Goal: Information Seeking & Learning: Check status

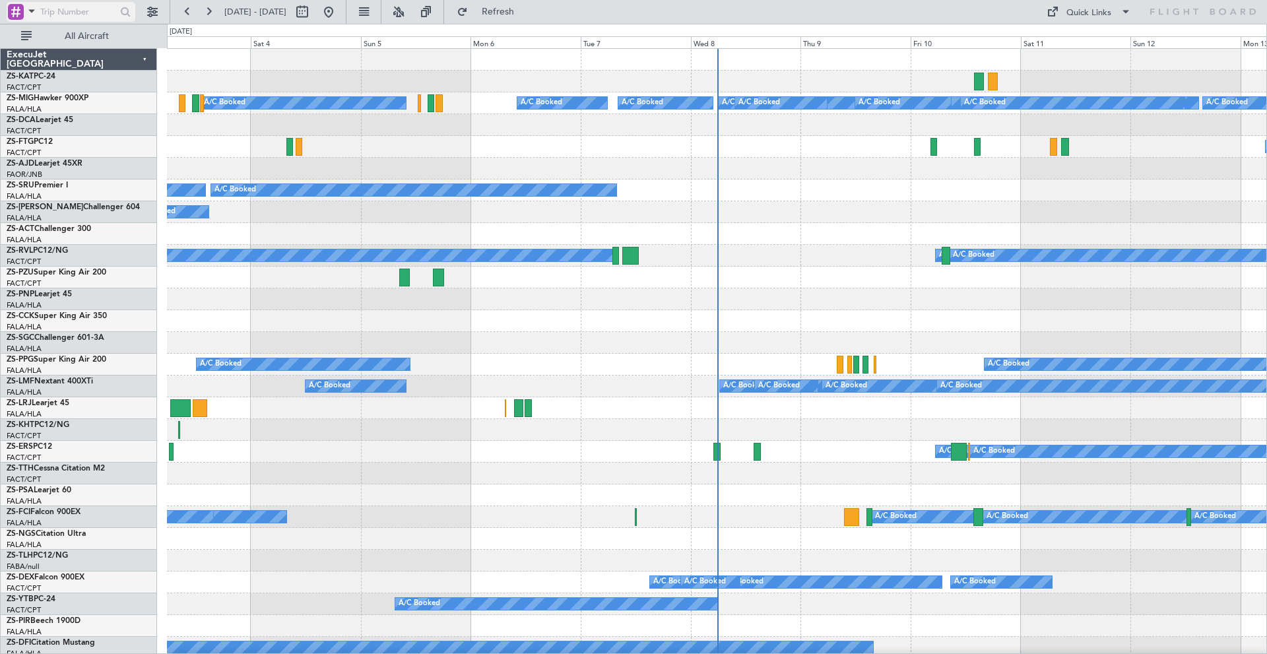
click at [32, 13] on span at bounding box center [32, 11] width 16 height 17
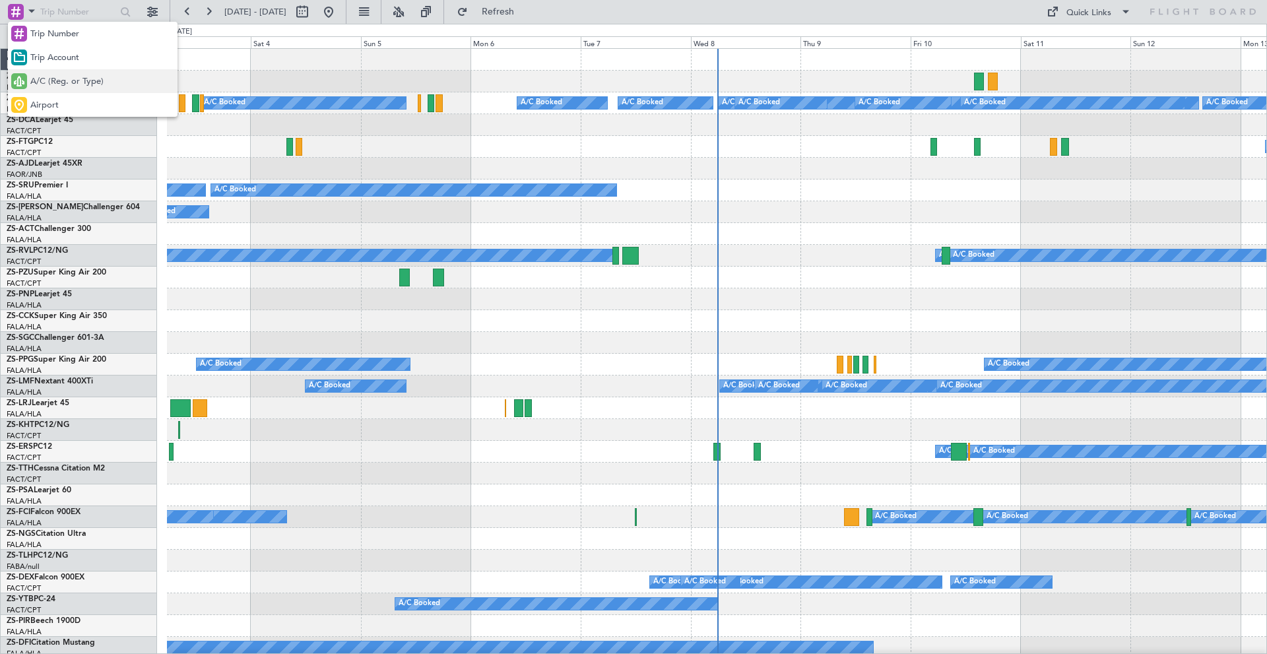
click at [58, 81] on span "A/C (Reg. or Type)" at bounding box center [66, 81] width 73 height 13
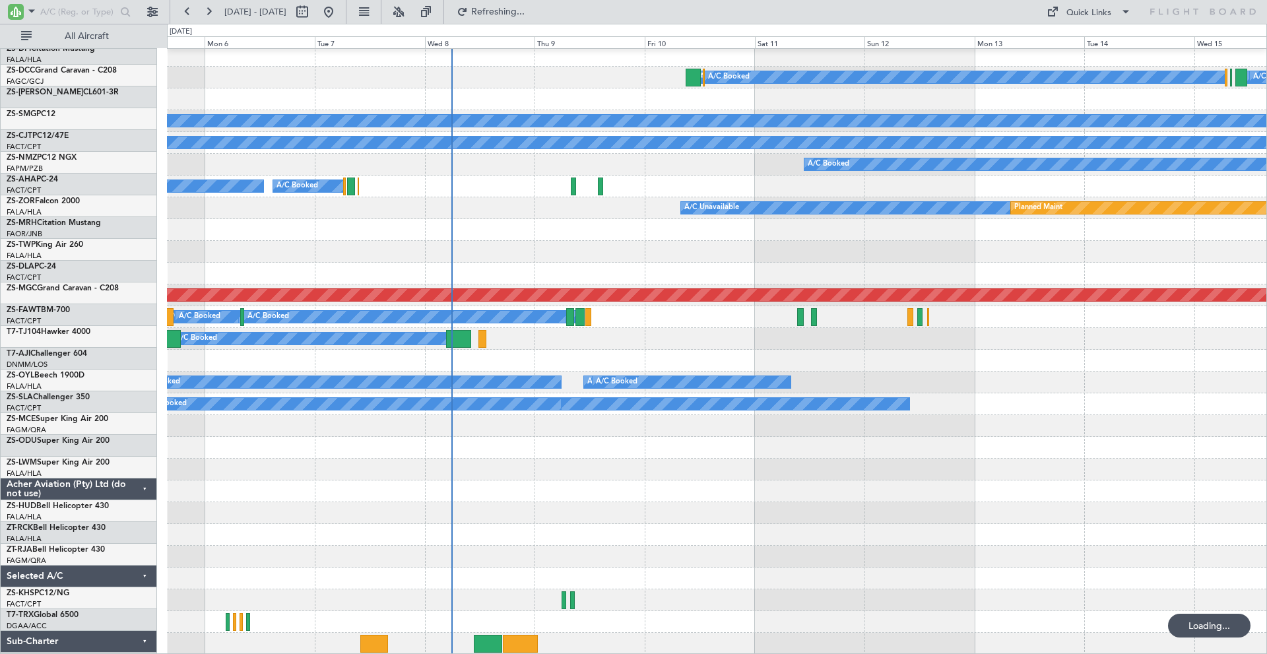
scroll to position [657, 0]
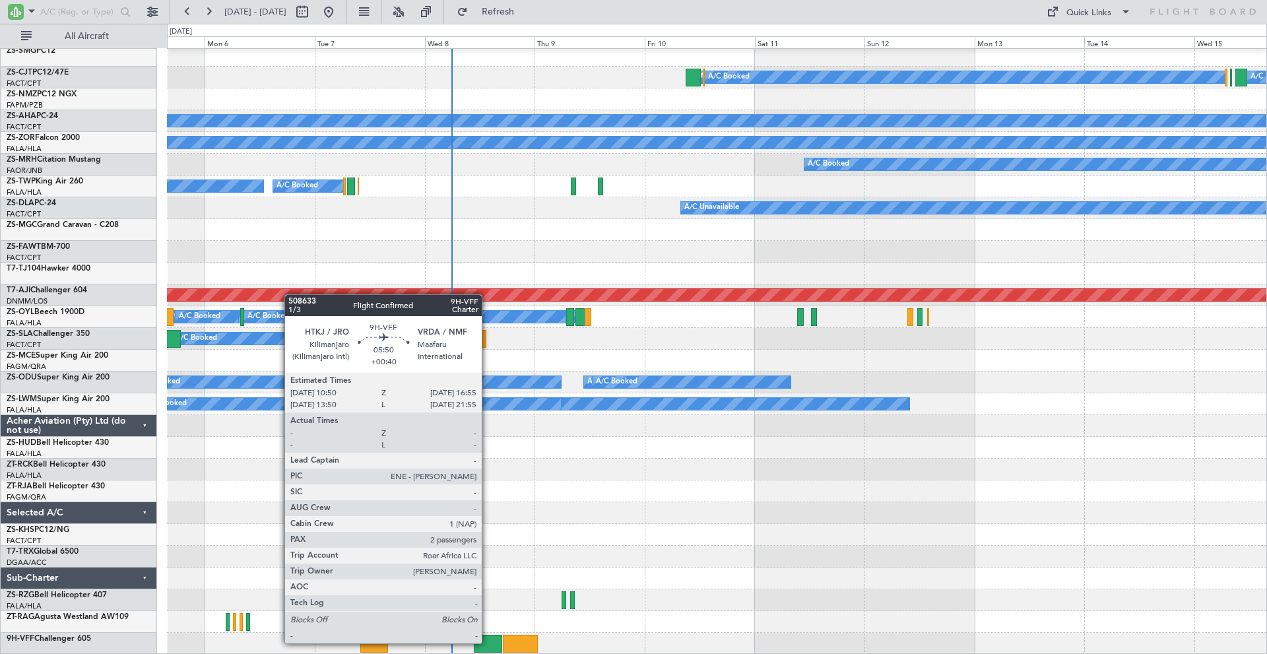
click at [488, 642] on div at bounding box center [488, 644] width 28 height 18
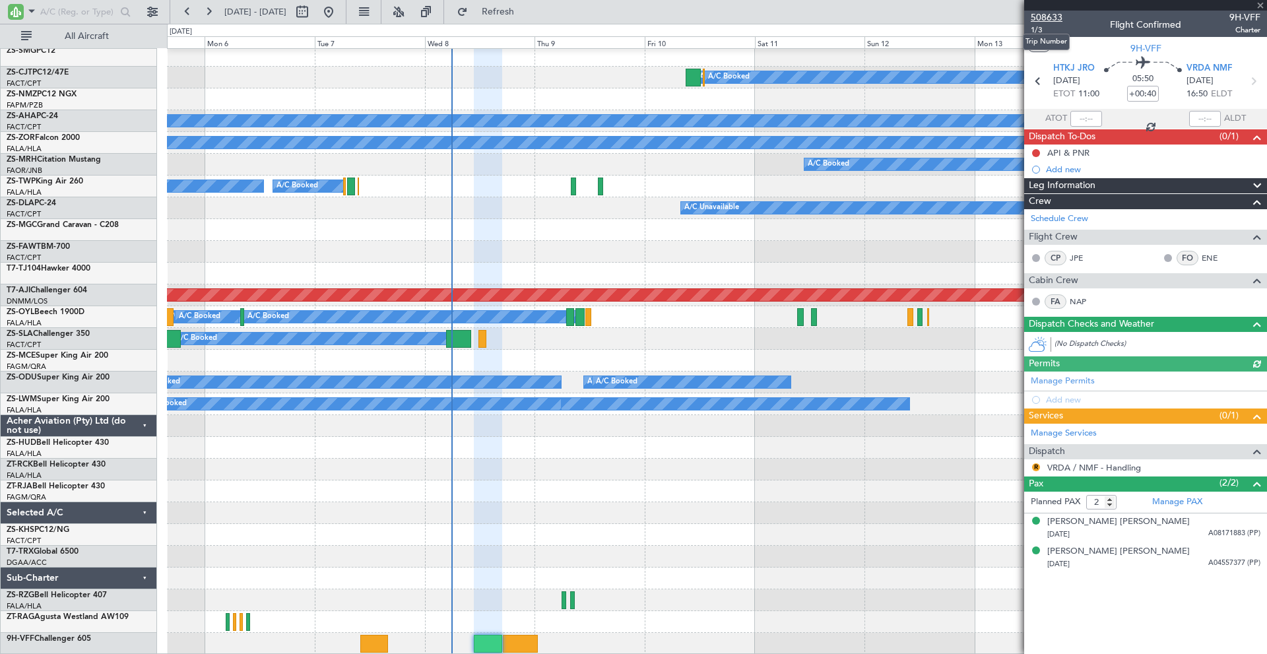
click at [1041, 15] on span "508633" at bounding box center [1047, 18] width 32 height 14
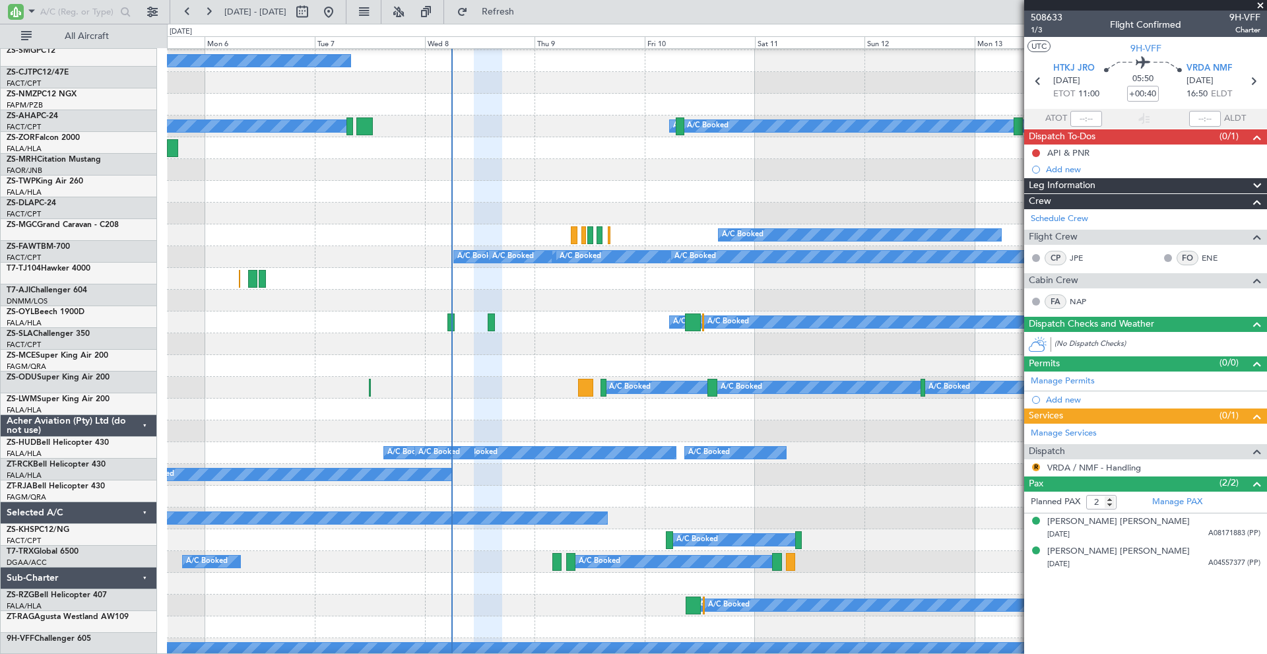
scroll to position [129, 0]
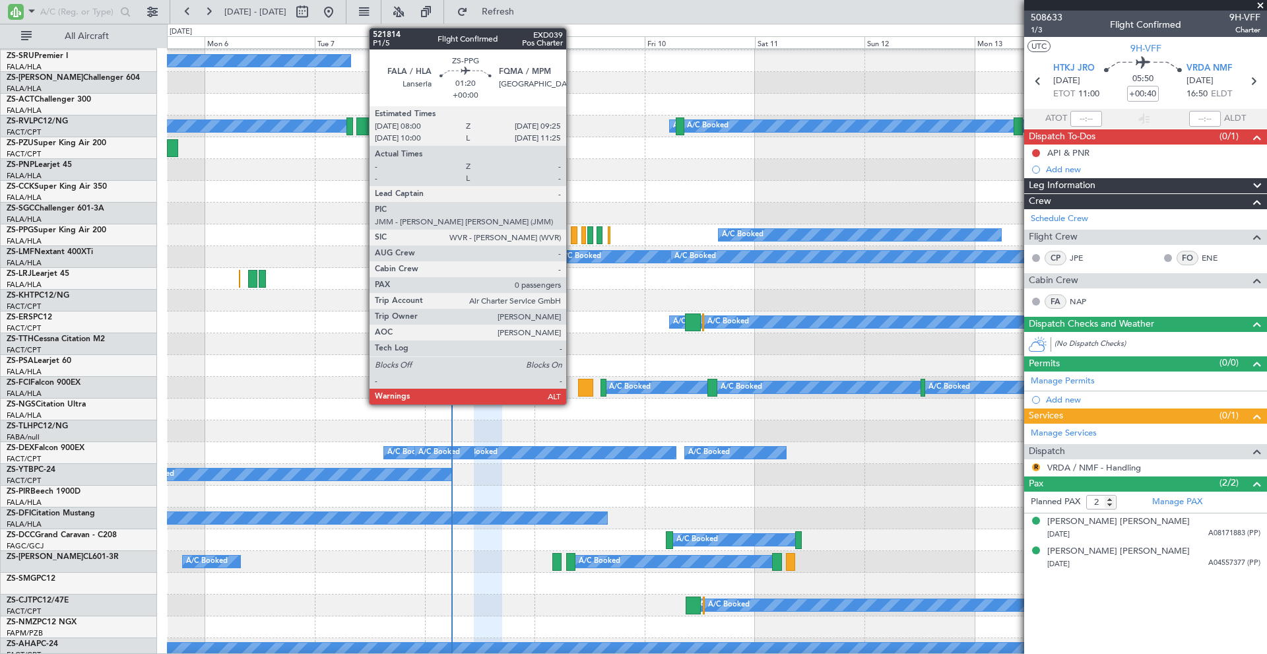
click at [572, 230] on div at bounding box center [574, 235] width 7 height 18
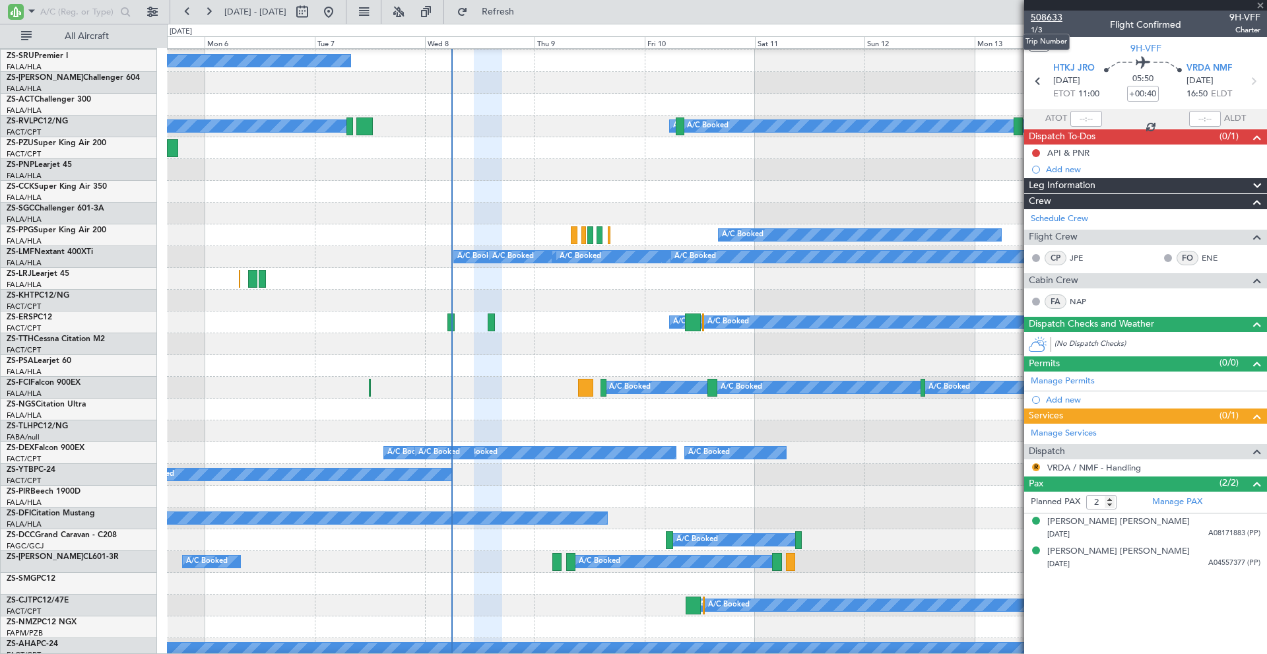
type input "0"
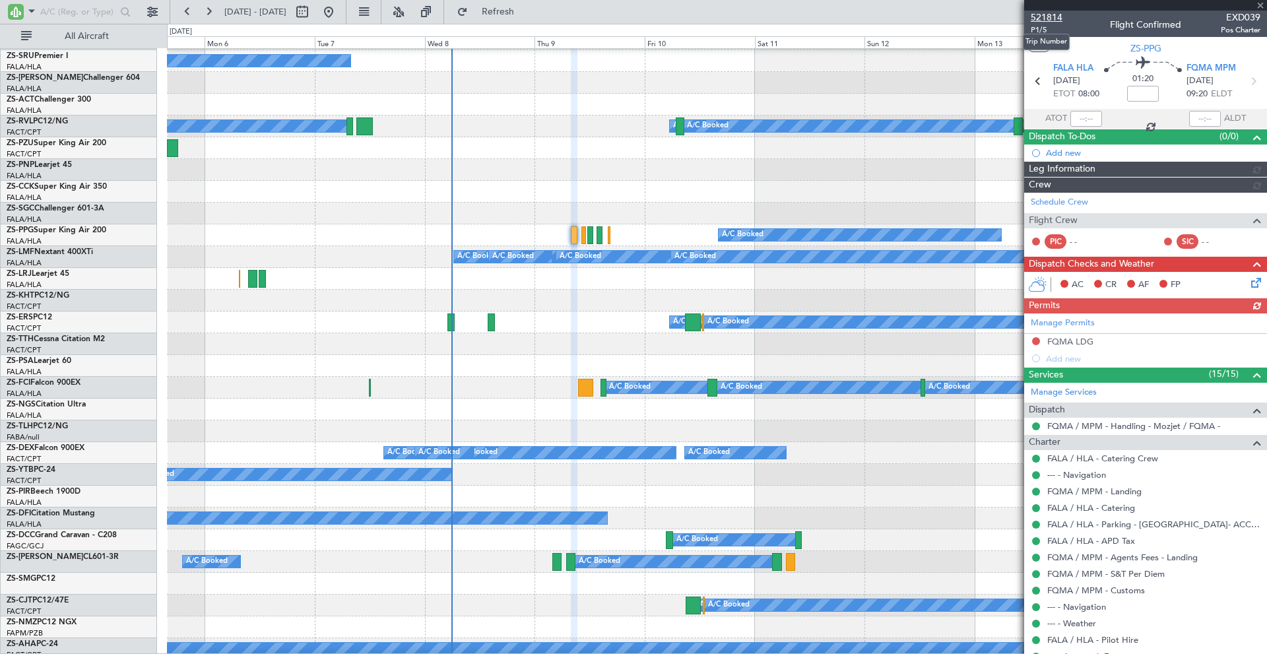
click at [1044, 17] on span "521814" at bounding box center [1047, 18] width 32 height 14
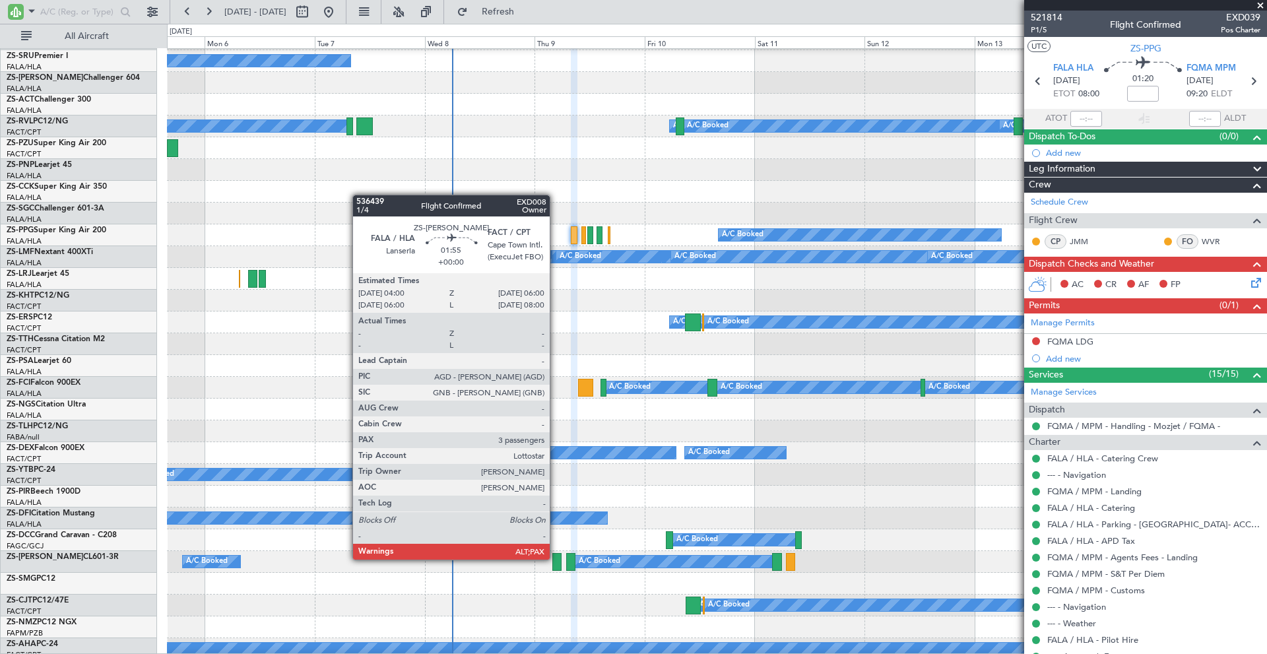
scroll to position [393, 0]
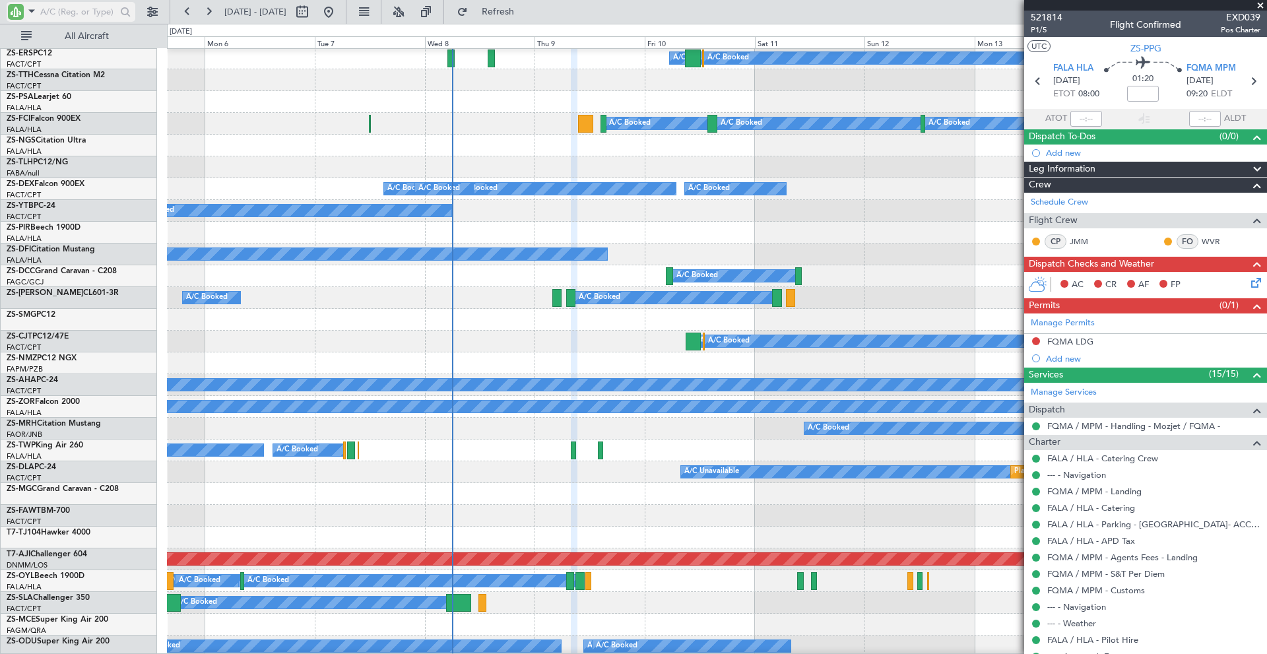
click at [87, 14] on input "text" at bounding box center [78, 12] width 76 height 20
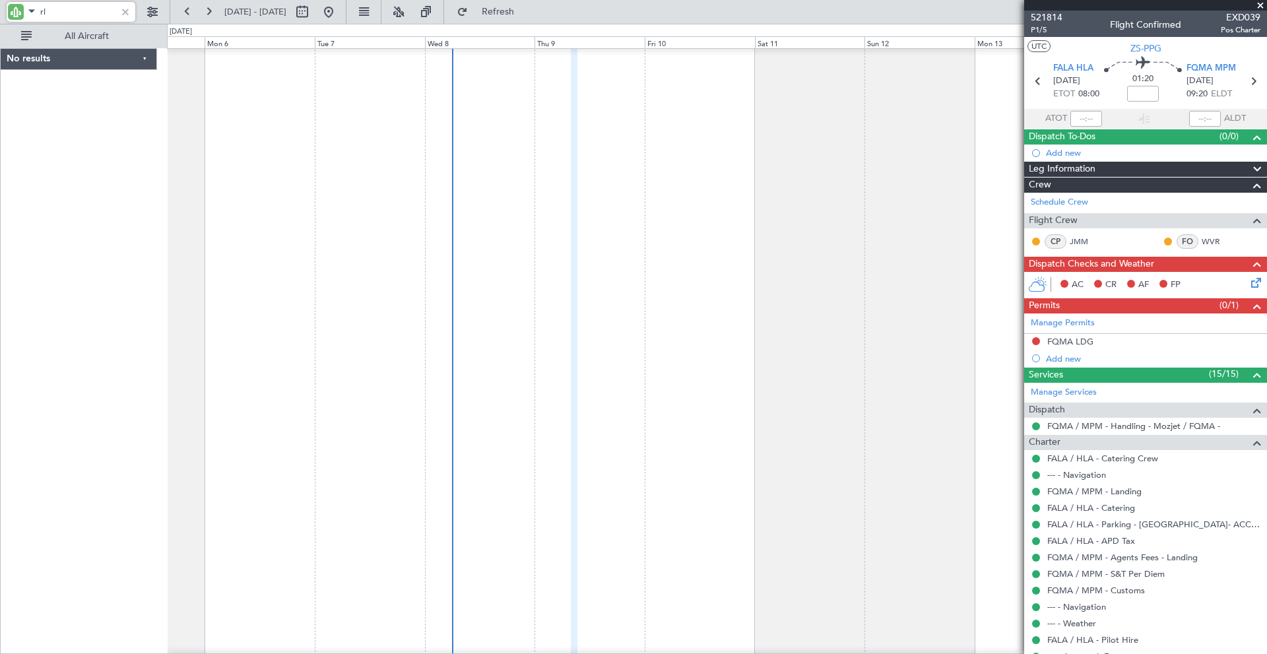
scroll to position [0, 0]
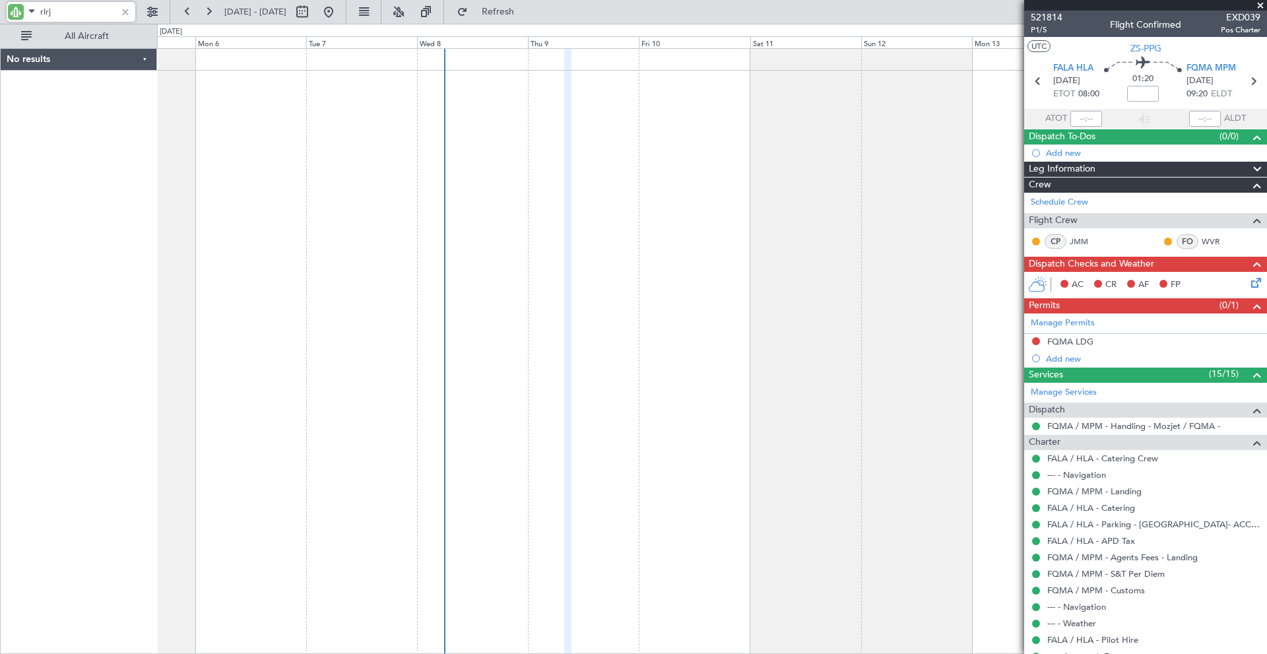
type input "rlrj"
